Goal: Task Accomplishment & Management: Use online tool/utility

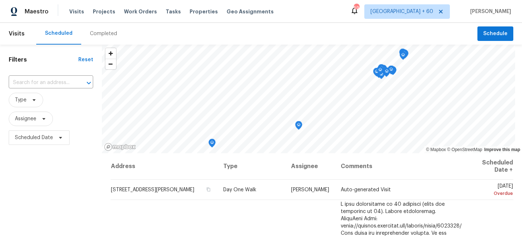
click at [104, 7] on div "Visits Projects Work Orders Tasks Properties Geo Assignments" at bounding box center [175, 11] width 213 height 15
click at [103, 11] on span "Projects" at bounding box center [104, 11] width 22 height 7
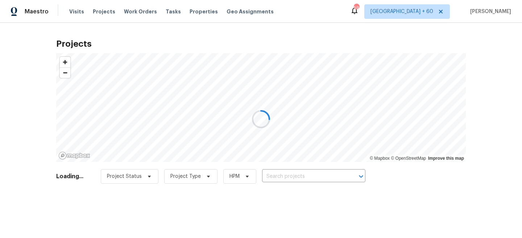
click at [283, 169] on div at bounding box center [261, 119] width 522 height 238
click at [286, 170] on div at bounding box center [261, 119] width 522 height 238
click at [285, 182] on div at bounding box center [261, 119] width 522 height 238
click at [272, 173] on div at bounding box center [261, 119] width 522 height 238
click at [289, 173] on div at bounding box center [261, 119] width 522 height 238
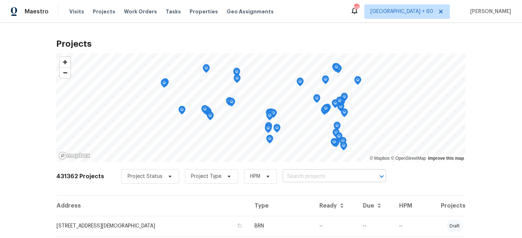
click at [291, 178] on input "text" at bounding box center [324, 176] width 83 height 11
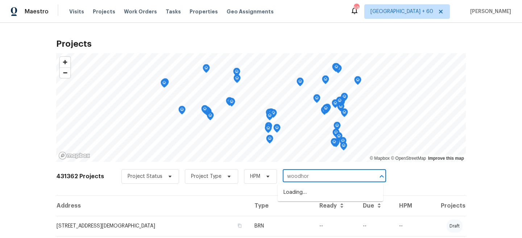
type input "woodhorn"
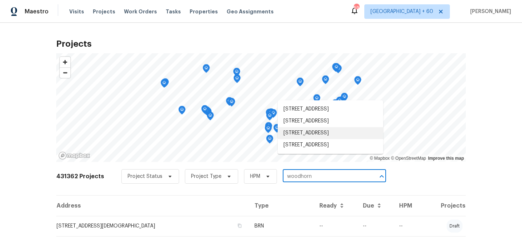
click at [302, 138] on li "15415 Woodhorn Dr, Houston, TX 77062" at bounding box center [331, 133] width 106 height 12
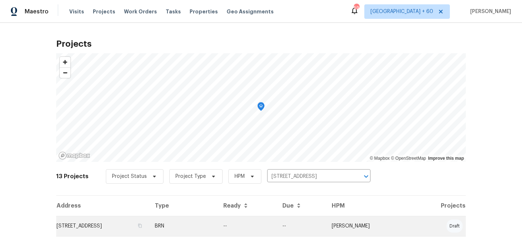
click at [218, 220] on td "BRN" at bounding box center [183, 226] width 69 height 20
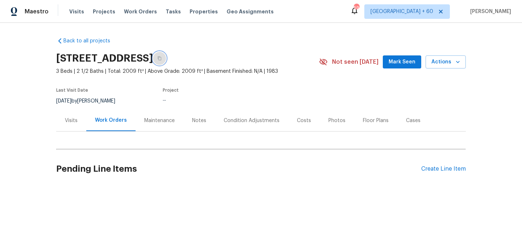
click at [166, 57] on button "button" at bounding box center [159, 58] width 13 height 13
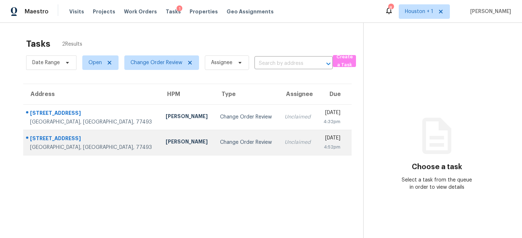
click at [166, 143] on div "Maria Zakharnitskaia" at bounding box center [187, 142] width 43 height 9
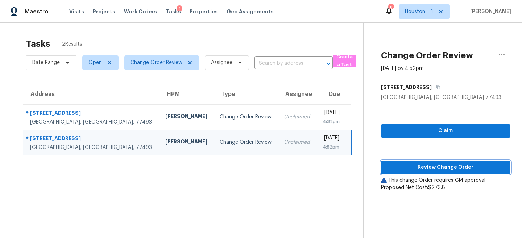
click at [460, 164] on span "Review Change Order" at bounding box center [446, 167] width 118 height 9
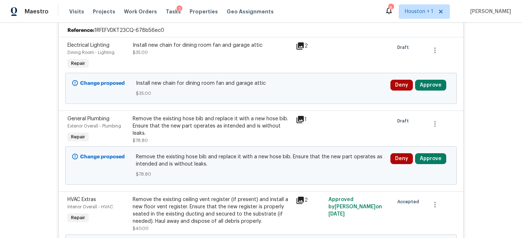
scroll to position [258, 0]
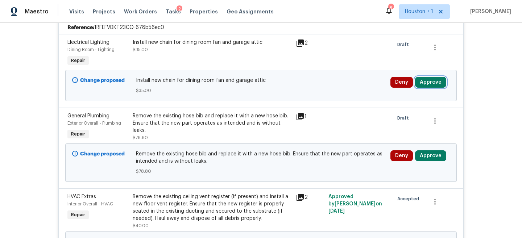
click at [431, 78] on button "Approve" at bounding box center [430, 82] width 31 height 11
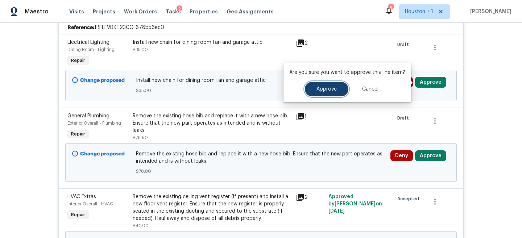
click at [330, 90] on span "Approve" at bounding box center [327, 89] width 20 height 5
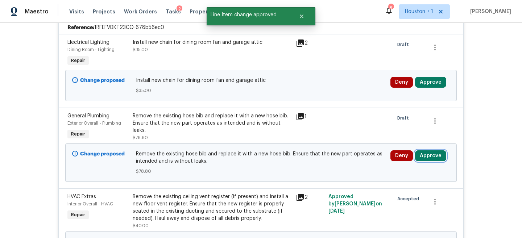
click at [430, 156] on button "Approve" at bounding box center [430, 155] width 31 height 11
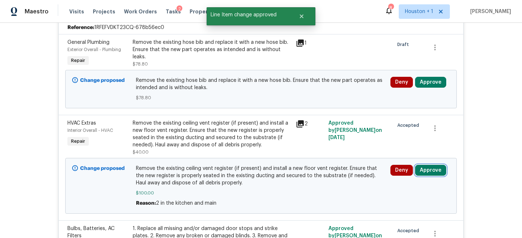
click at [429, 166] on button "Approve" at bounding box center [430, 170] width 31 height 11
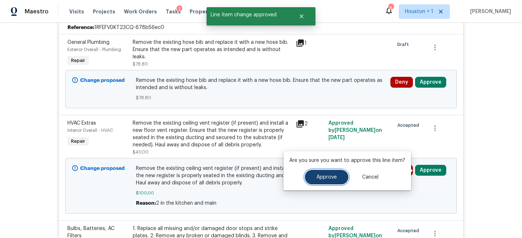
click at [321, 179] on span "Approve" at bounding box center [327, 177] width 20 height 5
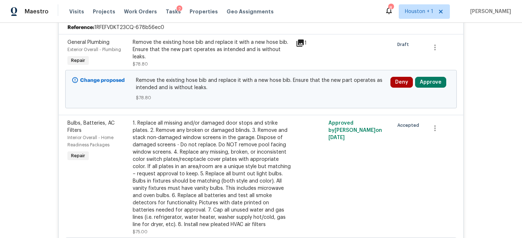
click at [433, 75] on div "Deny Approve" at bounding box center [420, 89] width 64 height 29
click at [429, 79] on button "Approve" at bounding box center [430, 82] width 31 height 11
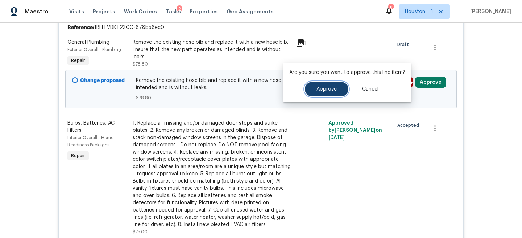
click at [341, 89] on button "Approve" at bounding box center [327, 89] width 44 height 15
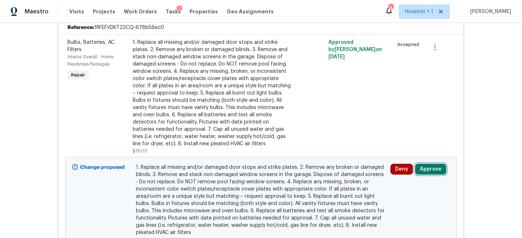
click at [433, 166] on button "Approve" at bounding box center [430, 169] width 31 height 11
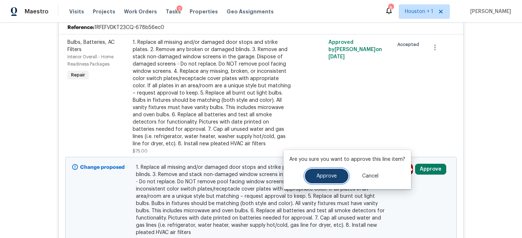
click at [339, 171] on button "Approve" at bounding box center [327, 176] width 44 height 15
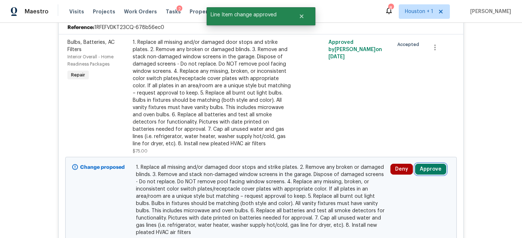
click at [435, 173] on button "Approve" at bounding box center [430, 169] width 31 height 11
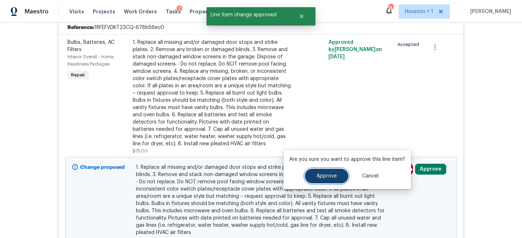
click at [323, 181] on button "Approve" at bounding box center [327, 176] width 44 height 15
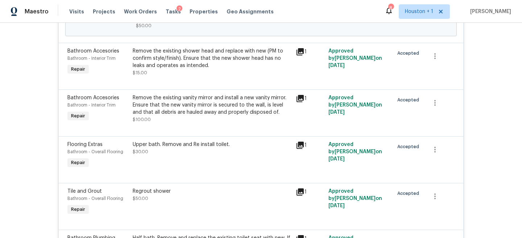
scroll to position [575, 0]
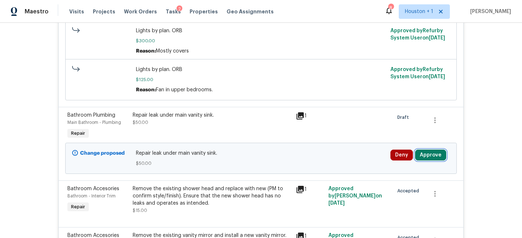
click at [430, 157] on button "Approve" at bounding box center [430, 155] width 31 height 11
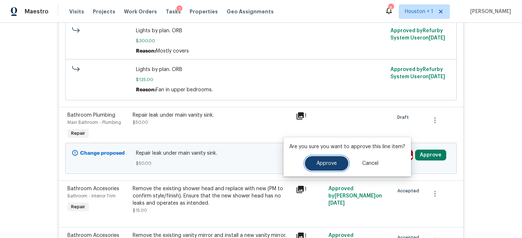
click at [308, 163] on button "Approve" at bounding box center [327, 163] width 44 height 15
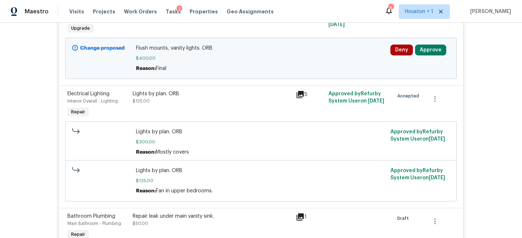
scroll to position [463, 0]
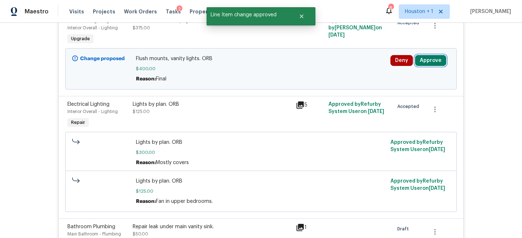
click at [429, 65] on button "Approve" at bounding box center [430, 60] width 31 height 11
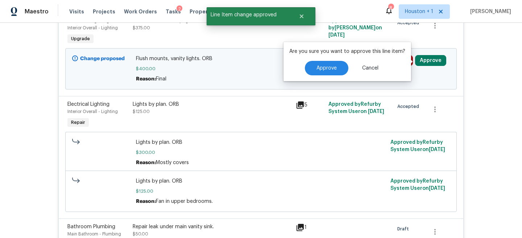
click at [306, 77] on div "Are you sure you want to approve this line item? Approve Cancel" at bounding box center [348, 61] width 128 height 39
click at [312, 72] on button "Approve" at bounding box center [327, 68] width 44 height 15
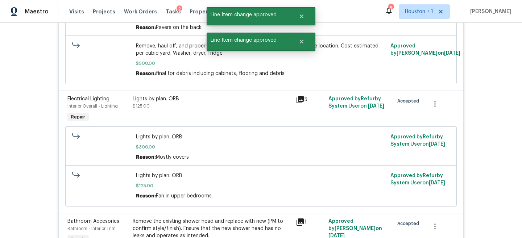
scroll to position [3917, 0]
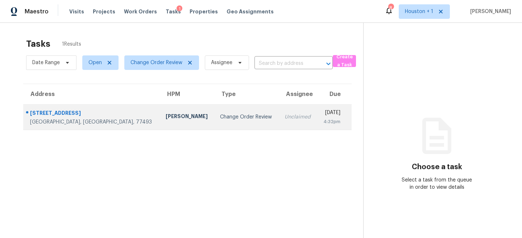
click at [166, 117] on div "[PERSON_NAME]" at bounding box center [187, 117] width 43 height 9
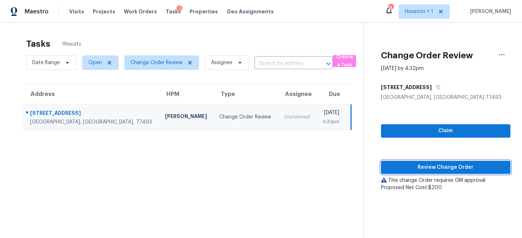
click at [447, 167] on span "Review Change Order" at bounding box center [446, 167] width 118 height 9
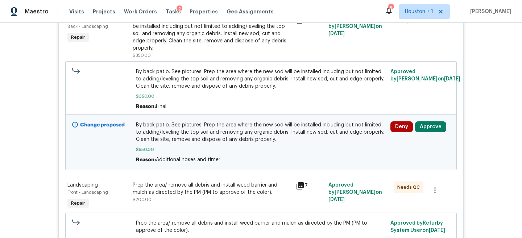
scroll to position [184, 0]
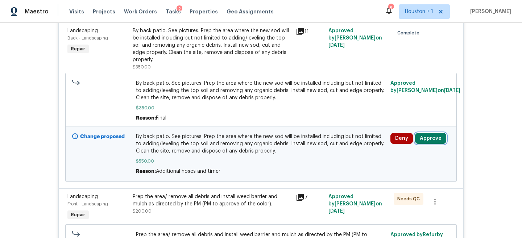
click at [435, 141] on button "Approve" at bounding box center [430, 138] width 31 height 11
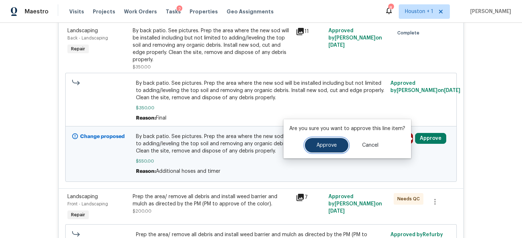
click at [329, 151] on button "Approve" at bounding box center [327, 145] width 44 height 15
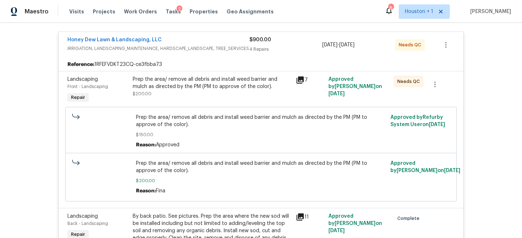
scroll to position [0, 0]
